Goal: Transaction & Acquisition: Purchase product/service

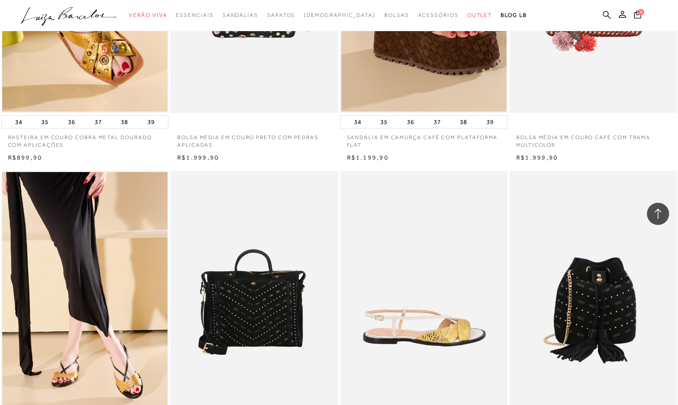
scroll to position [1110, 0]
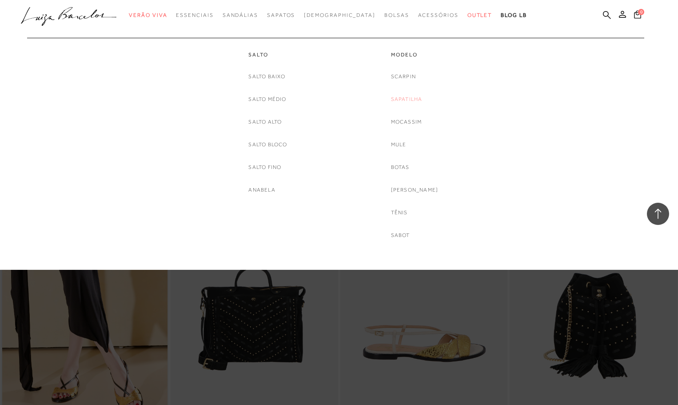
click at [408, 98] on link "Sapatilha" at bounding box center [407, 99] width 32 height 9
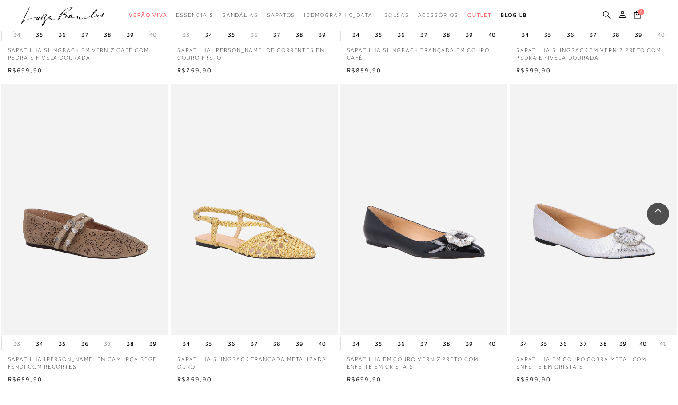
scroll to position [1643, 0]
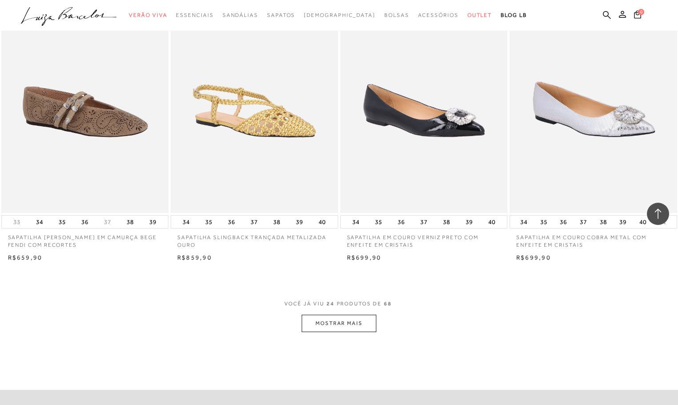
click at [324, 323] on button "MOSTRAR MAIS" at bounding box center [339, 322] width 75 height 17
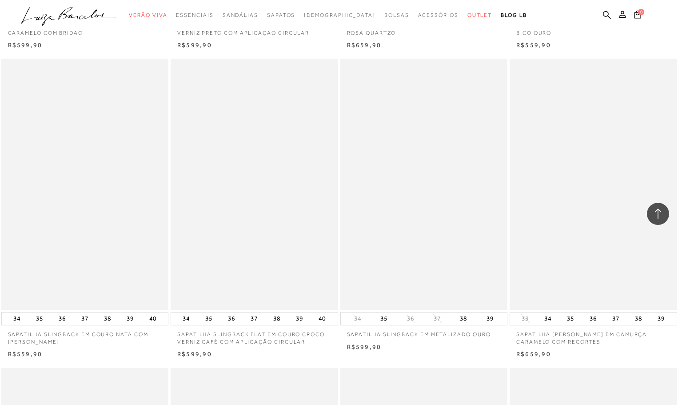
scroll to position [2487, 0]
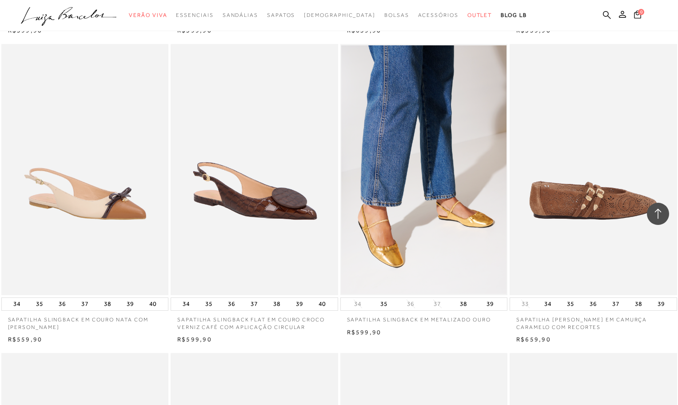
click at [569, 207] on img at bounding box center [593, 169] width 167 height 251
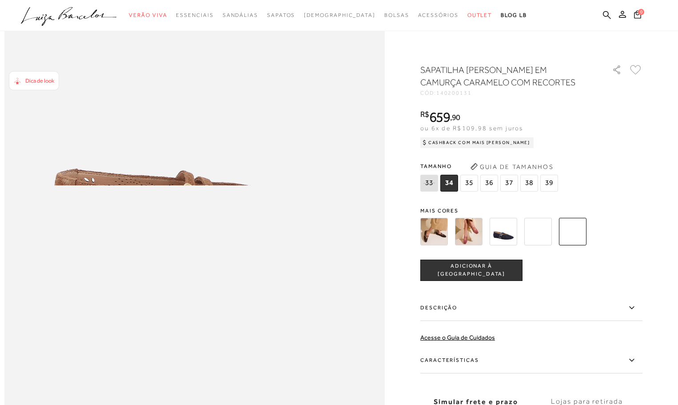
scroll to position [533, 0]
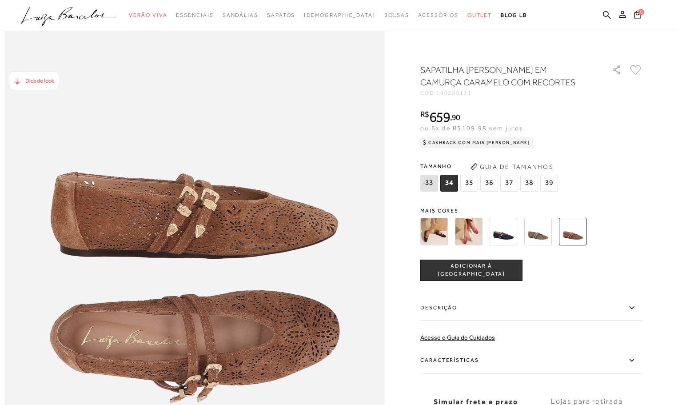
click at [440, 235] on img at bounding box center [434, 232] width 28 height 28
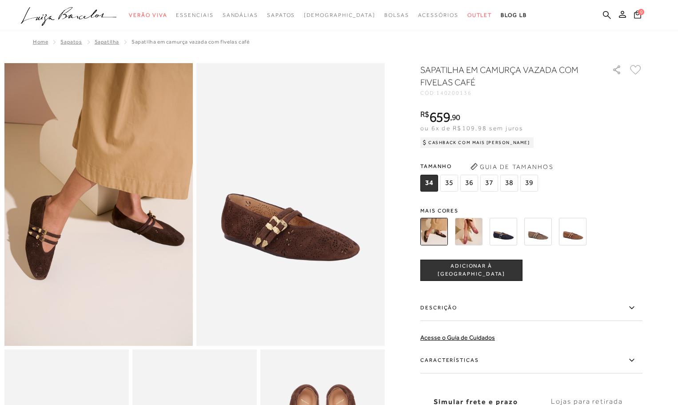
click at [476, 234] on img at bounding box center [469, 232] width 28 height 28
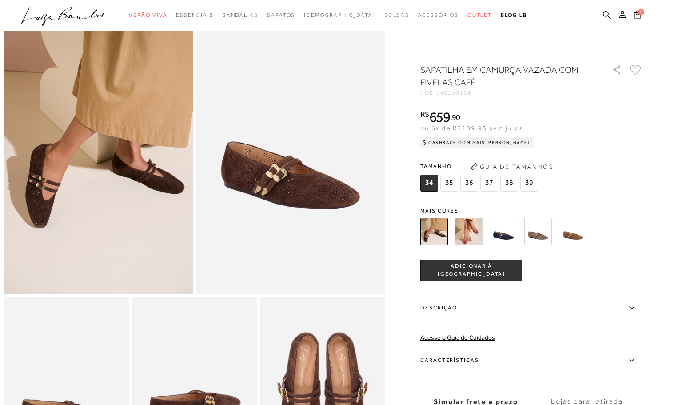
scroll to position [178, 0]
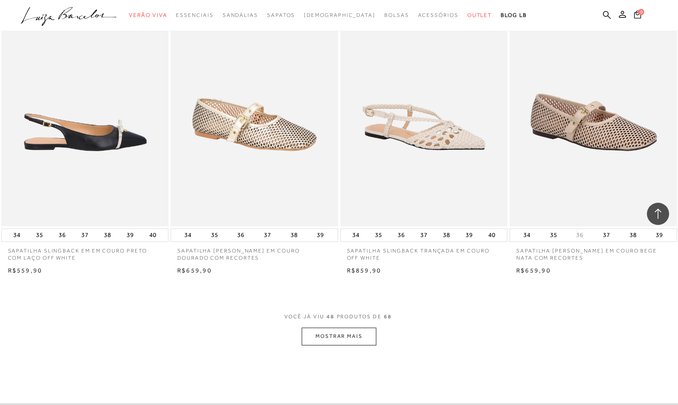
scroll to position [3597, 0]
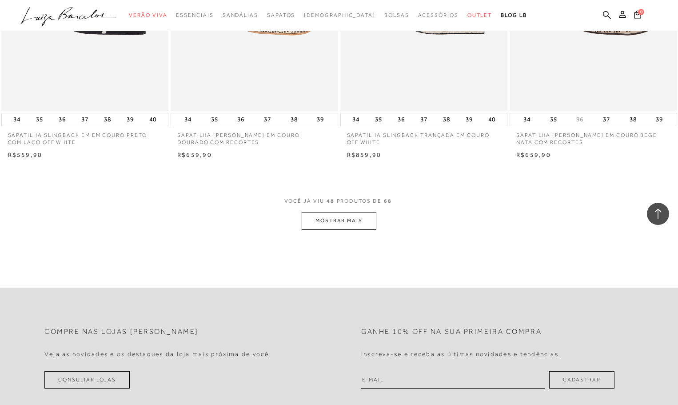
click at [342, 223] on button "MOSTRAR MAIS" at bounding box center [339, 220] width 75 height 17
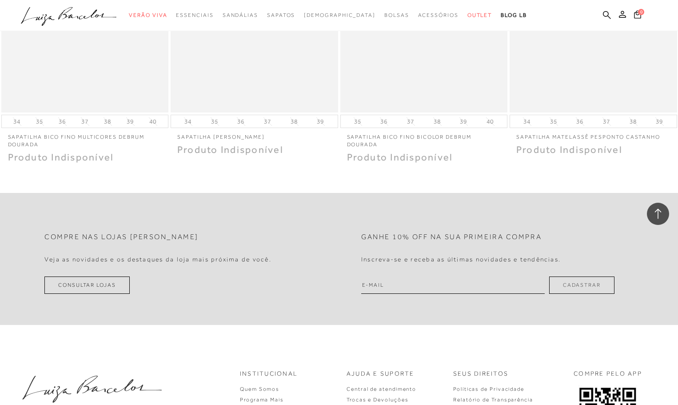
scroll to position [5240, 0]
